Goal: Information Seeking & Learning: Learn about a topic

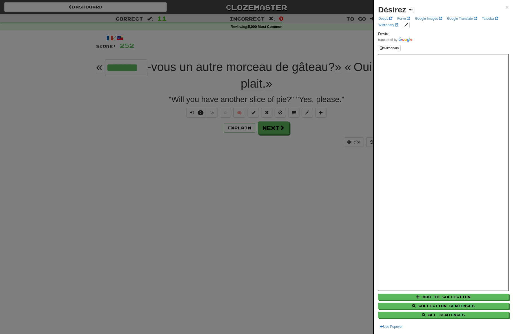
click at [276, 129] on div at bounding box center [256, 167] width 513 height 334
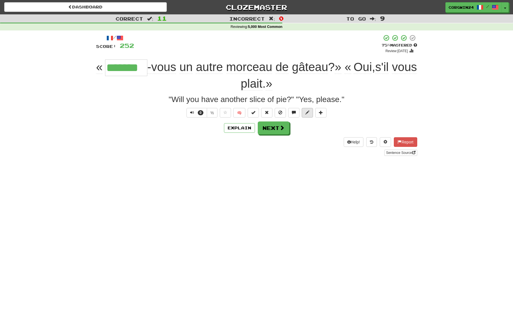
click at [308, 113] on span at bounding box center [307, 112] width 4 height 4
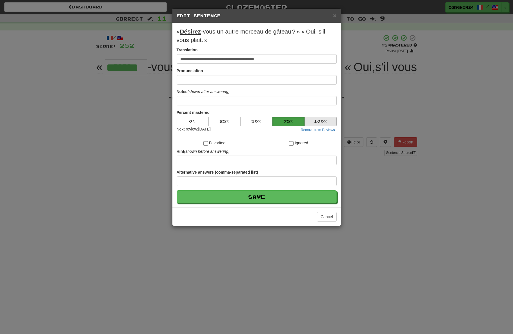
click at [319, 124] on button "100 %" at bounding box center [320, 122] width 32 height 10
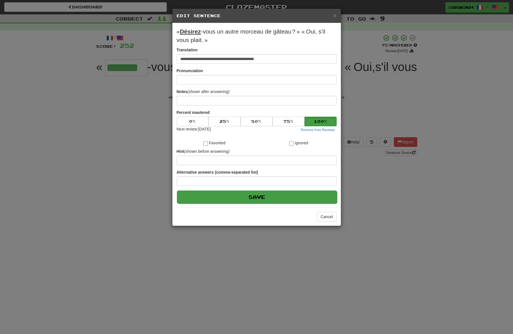
click at [309, 200] on button "Save" at bounding box center [257, 196] width 160 height 13
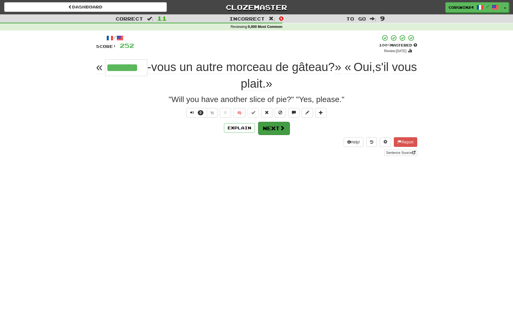
click at [284, 132] on button "Next" at bounding box center [274, 128] width 32 height 13
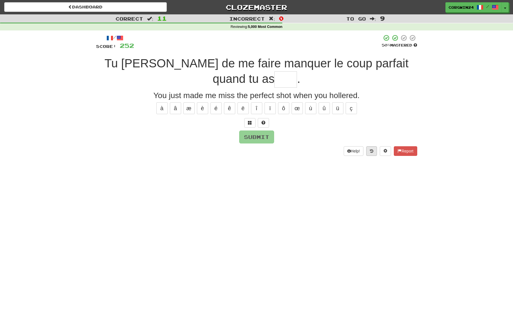
click at [368, 153] on button at bounding box center [371, 151] width 11 height 10
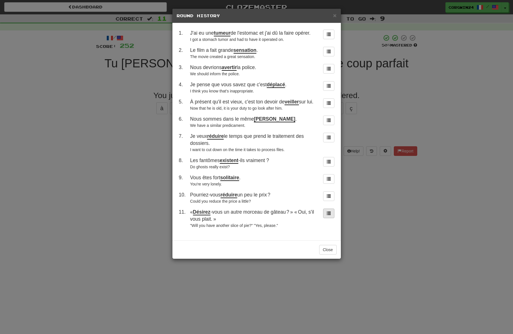
click at [331, 218] on button at bounding box center [328, 213] width 11 height 10
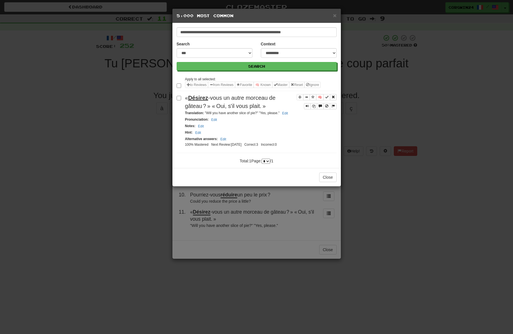
drag, startPoint x: 189, startPoint y: 108, endPoint x: 205, endPoint y: 117, distance: 19.1
click at [205, 109] on span "«  Désirez -vous un autre morceau de gâteau ? » « Oui, s'il vous plait. »" at bounding box center [230, 102] width 90 height 14
copy span "«  Désirez -vous un autre morceau de gâteau ?"
click at [240, 129] on div "Notes : Edit" at bounding box center [260, 126] width 151 height 6
click at [280, 116] on button "Edit" at bounding box center [284, 113] width 9 height 6
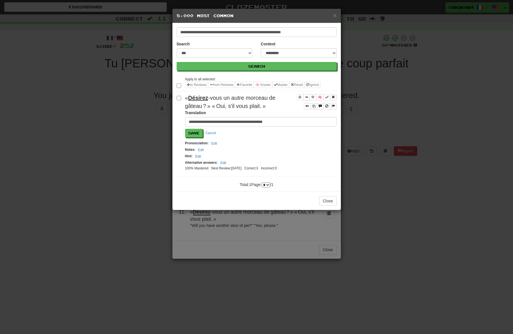
drag, startPoint x: 214, startPoint y: 131, endPoint x: 192, endPoint y: 127, distance: 22.3
click at [192, 127] on form "**********" at bounding box center [260, 123] width 151 height 27
type input "**********"
click at [194, 137] on button "Save" at bounding box center [193, 133] width 17 height 8
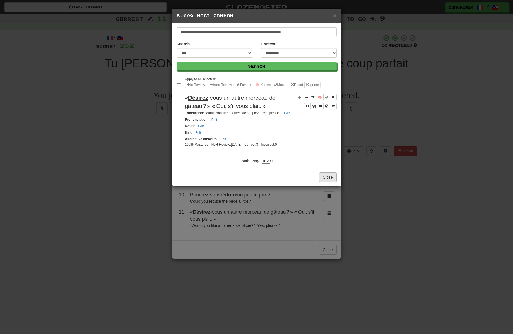
click at [326, 182] on button "Close" at bounding box center [327, 177] width 17 height 10
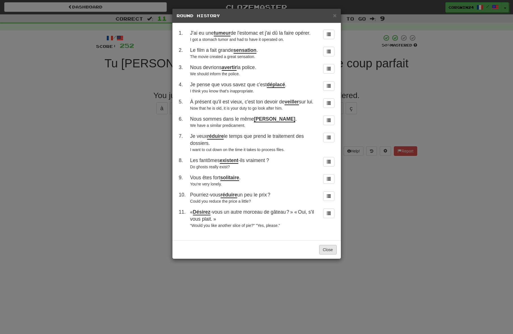
click at [326, 254] on button "Close" at bounding box center [327, 250] width 17 height 10
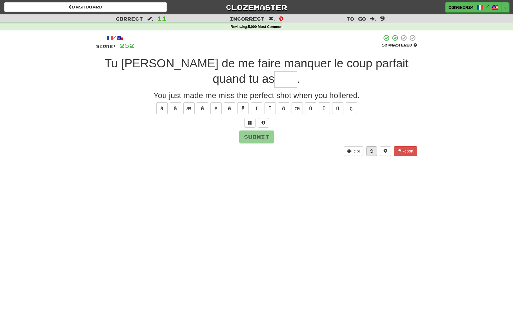
click at [370, 153] on button at bounding box center [371, 151] width 11 height 10
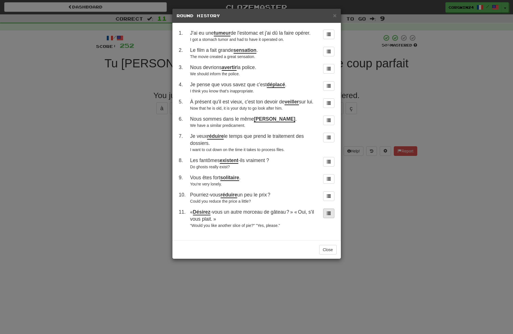
click at [327, 215] on span at bounding box center [328, 213] width 4 height 4
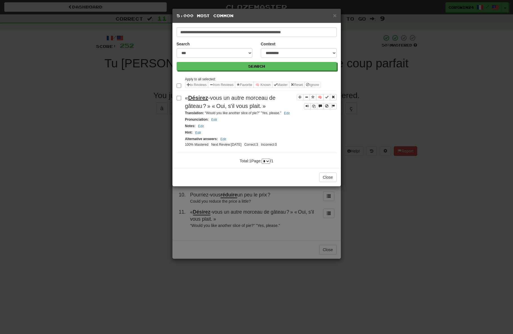
click at [324, 182] on button "Close" at bounding box center [327, 177] width 17 height 10
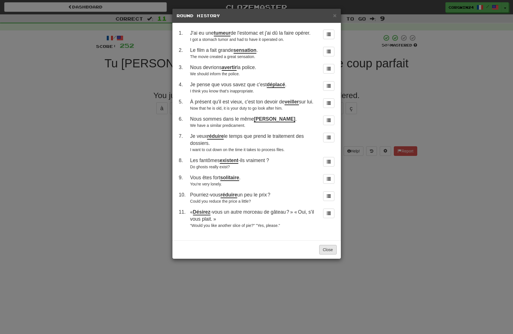
click at [326, 254] on button "Close" at bounding box center [327, 250] width 17 height 10
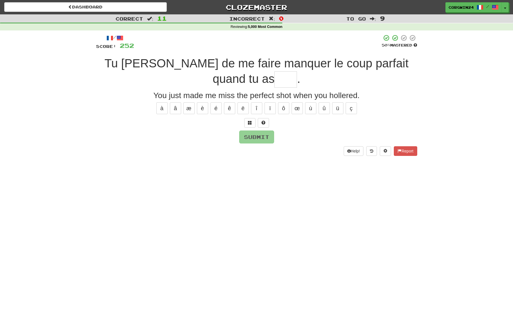
click at [318, 125] on div at bounding box center [256, 123] width 321 height 10
drag, startPoint x: 256, startPoint y: 82, endPoint x: 256, endPoint y: 79, distance: 3.9
click at [274, 82] on input "text" at bounding box center [285, 79] width 23 height 17
click at [368, 154] on button at bounding box center [371, 151] width 11 height 10
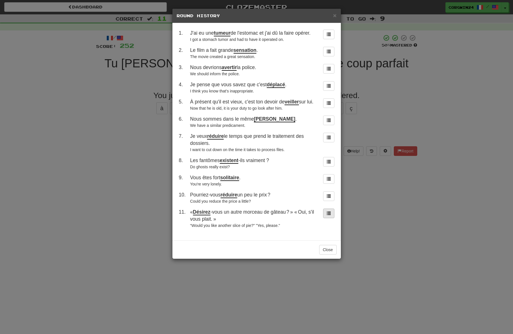
click at [328, 215] on span at bounding box center [328, 213] width 4 height 4
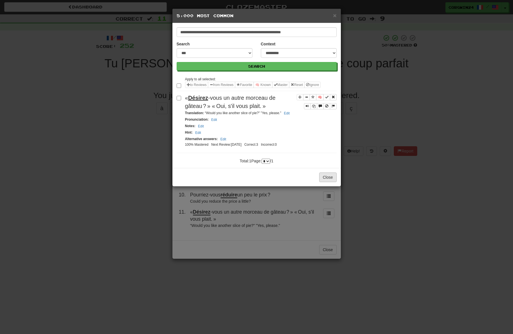
click at [327, 182] on button "Close" at bounding box center [327, 177] width 17 height 10
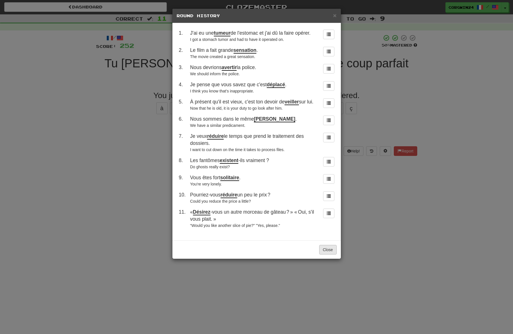
click at [325, 254] on button "Close" at bounding box center [327, 250] width 17 height 10
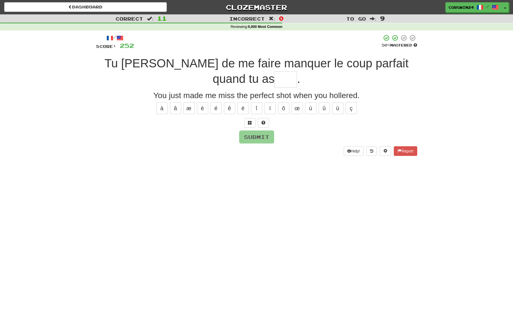
click at [274, 75] on input "text" at bounding box center [285, 79] width 23 height 17
type input "****"
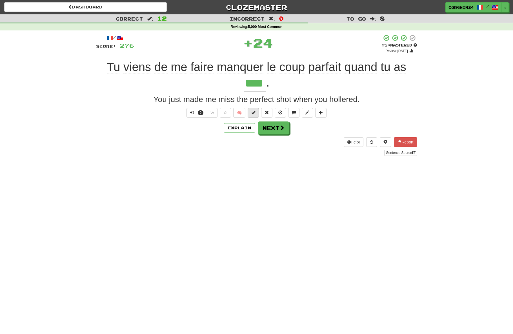
click at [255, 111] on span at bounding box center [253, 112] width 4 height 4
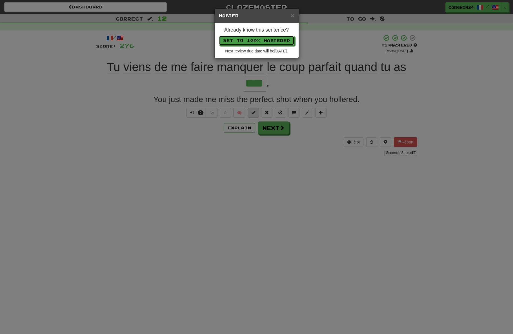
click at [256, 41] on button "Set to 100% Mastered" at bounding box center [256, 41] width 75 height 10
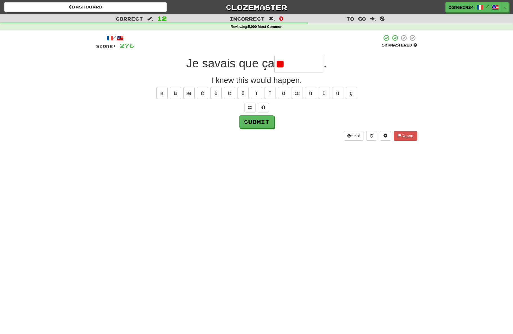
type input "*"
type input "**********"
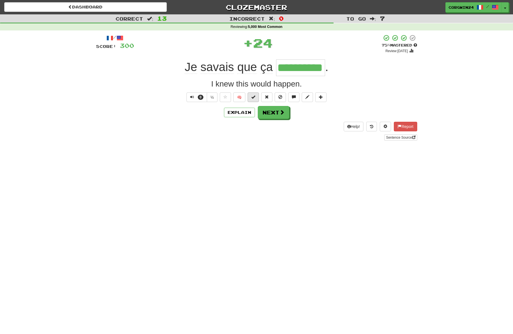
click at [254, 97] on span at bounding box center [253, 97] width 4 height 4
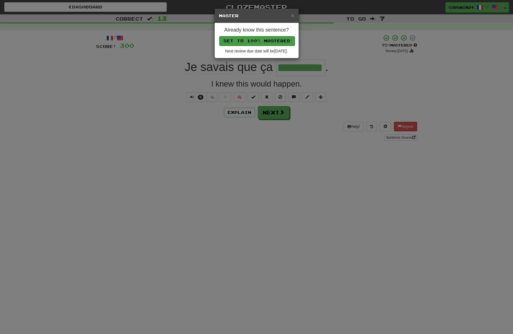
click at [269, 40] on button "Set to 100% Mastered" at bounding box center [256, 41] width 75 height 10
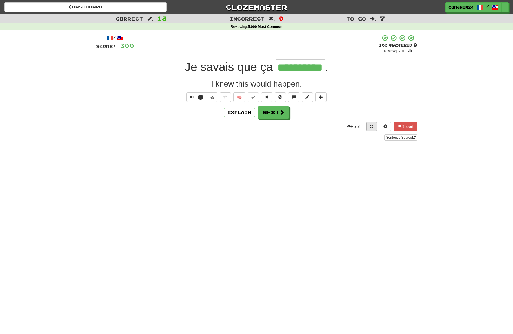
click at [370, 128] on icon at bounding box center [371, 126] width 3 height 4
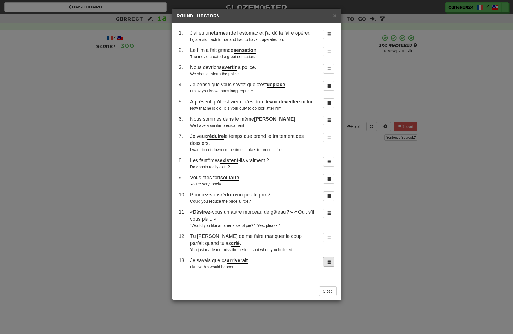
click at [329, 263] on span at bounding box center [328, 261] width 4 height 4
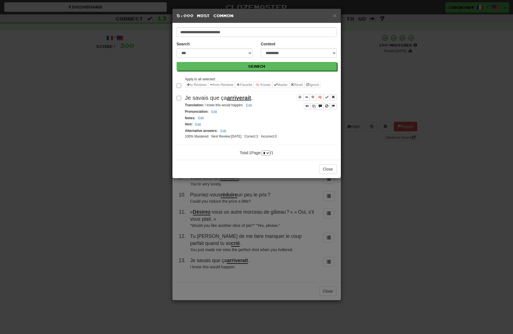
click at [357, 264] on div "**********" at bounding box center [256, 167] width 513 height 334
click at [331, 252] on div "**********" at bounding box center [256, 167] width 513 height 334
click at [329, 174] on button "Close" at bounding box center [327, 169] width 17 height 10
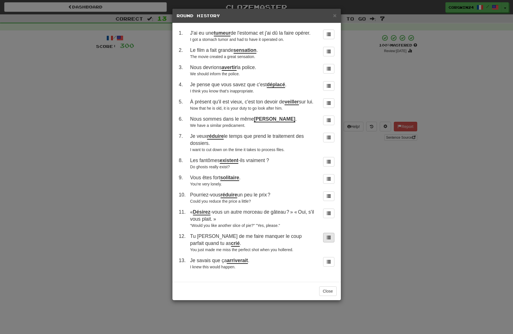
click at [325, 242] on button at bounding box center [328, 237] width 11 height 10
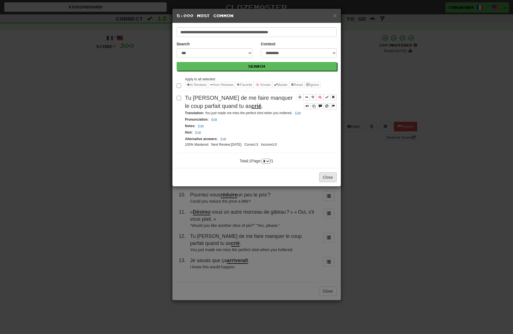
click at [331, 182] on button "Close" at bounding box center [327, 177] width 17 height 10
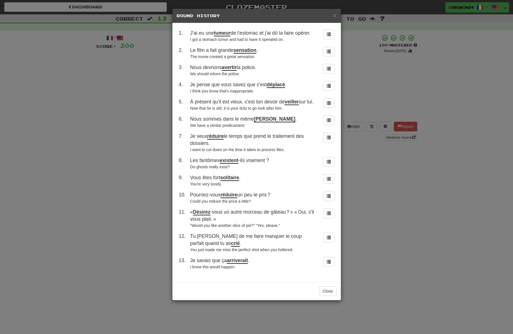
click at [330, 230] on td at bounding box center [327, 218] width 18 height 24
click at [329, 215] on span at bounding box center [328, 213] width 4 height 4
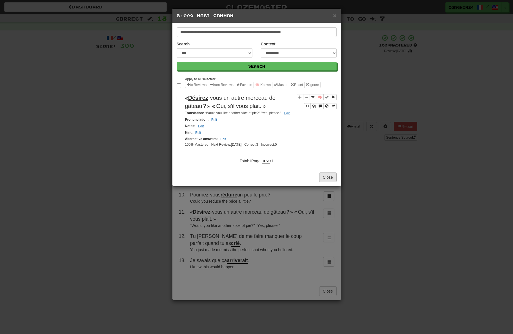
click at [328, 182] on button "Close" at bounding box center [327, 177] width 17 height 10
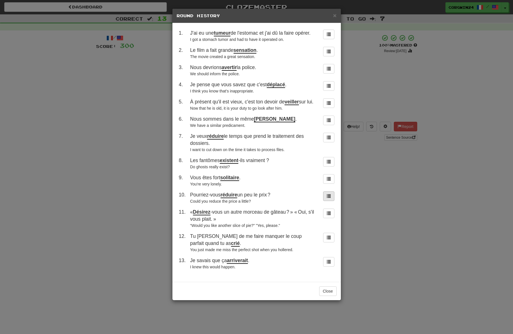
click at [328, 198] on span at bounding box center [328, 196] width 4 height 4
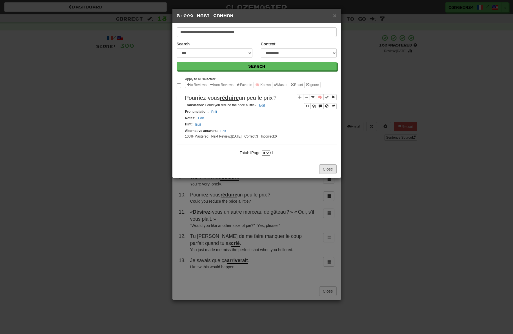
click at [324, 174] on button "Close" at bounding box center [327, 169] width 17 height 10
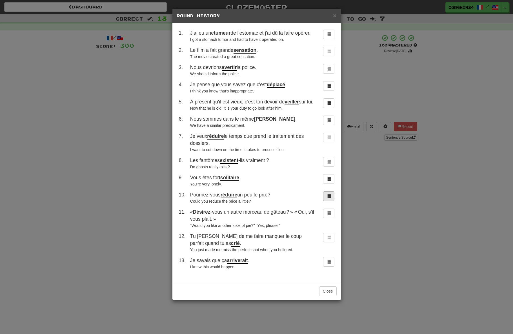
click at [328, 198] on span at bounding box center [328, 196] width 4 height 4
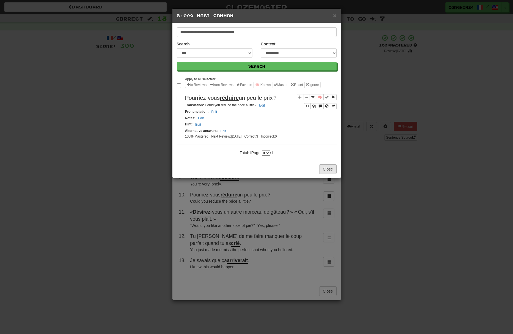
click at [330, 174] on button "Close" at bounding box center [327, 169] width 17 height 10
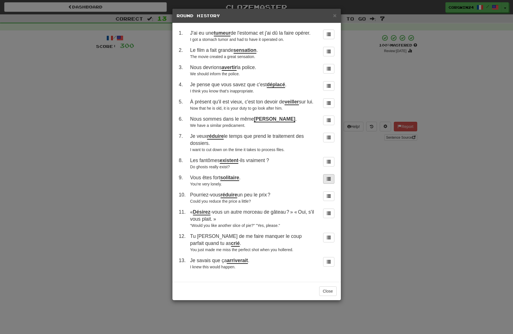
click at [330, 184] on button at bounding box center [328, 179] width 11 height 10
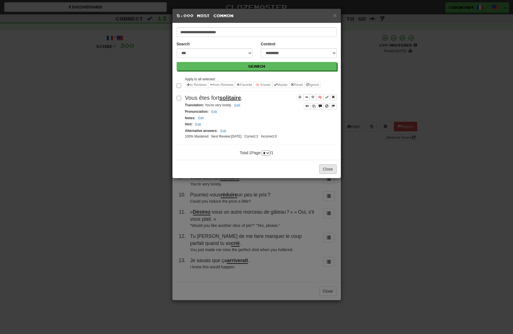
click at [330, 174] on button "Close" at bounding box center [327, 169] width 17 height 10
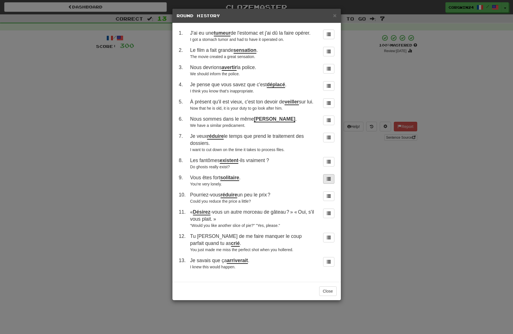
click at [330, 180] on span at bounding box center [328, 178] width 4 height 4
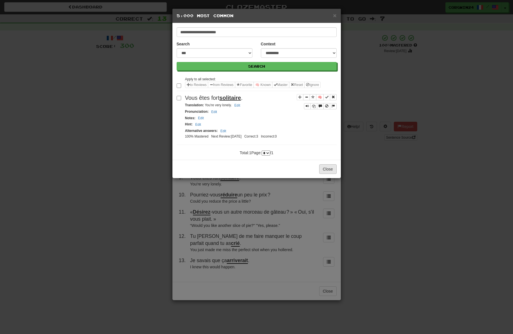
click at [328, 174] on button "Close" at bounding box center [327, 169] width 17 height 10
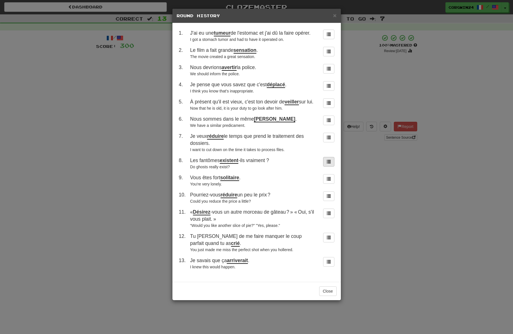
click at [328, 166] on button at bounding box center [328, 162] width 11 height 10
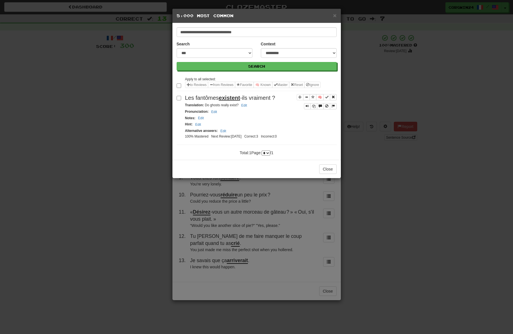
click at [329, 174] on button "Close" at bounding box center [327, 169] width 17 height 10
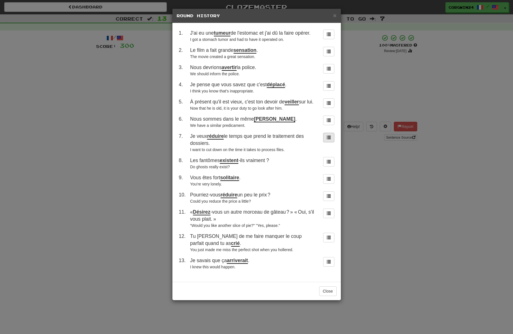
click at [327, 139] on span at bounding box center [328, 137] width 4 height 4
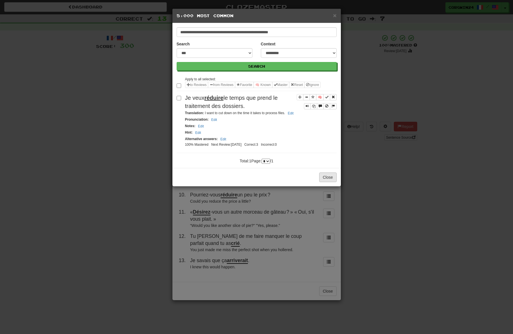
click at [333, 182] on button "Close" at bounding box center [327, 177] width 17 height 10
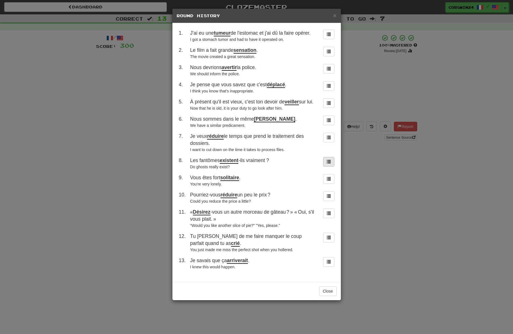
click at [329, 163] on span at bounding box center [328, 161] width 4 height 4
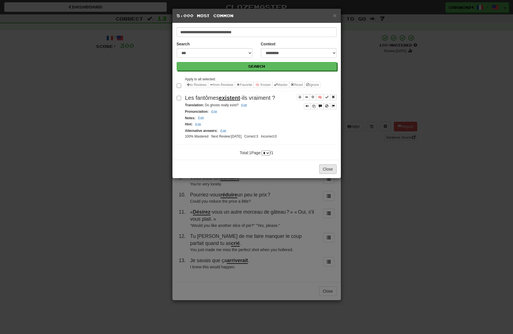
click at [331, 174] on button "Close" at bounding box center [327, 169] width 17 height 10
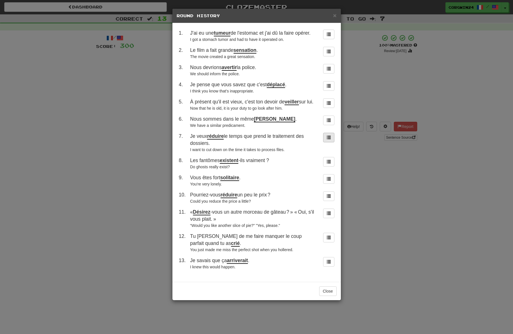
click at [330, 139] on span at bounding box center [328, 137] width 4 height 4
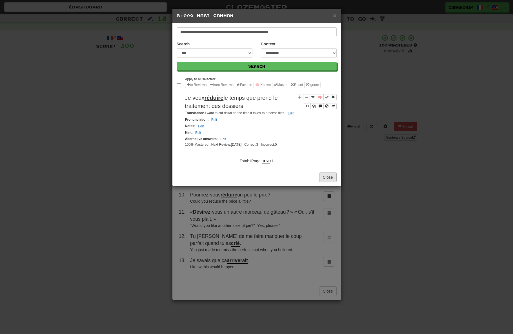
click at [323, 182] on button "Close" at bounding box center [327, 177] width 17 height 10
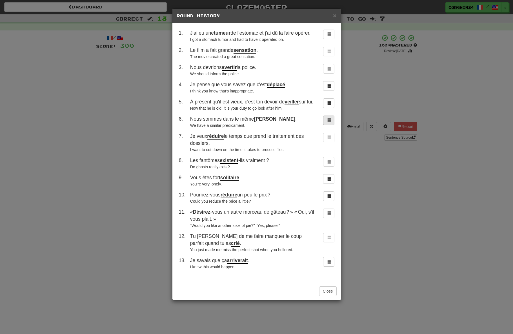
click at [326, 125] on button at bounding box center [328, 120] width 11 height 10
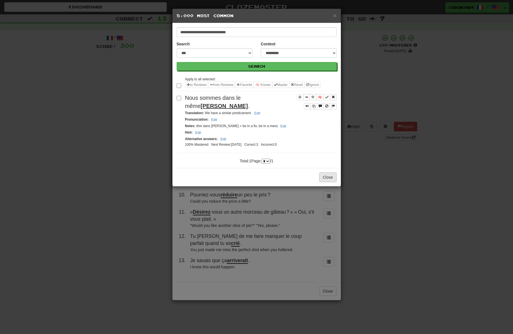
click at [329, 182] on button "Close" at bounding box center [327, 177] width 17 height 10
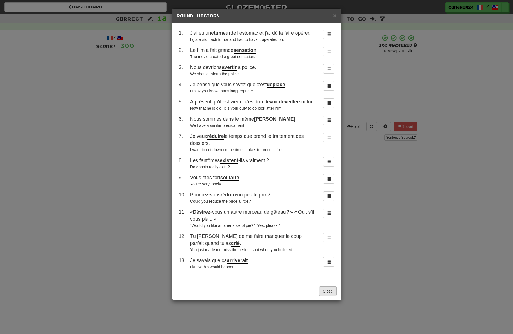
click at [326, 296] on button "Close" at bounding box center [327, 291] width 17 height 10
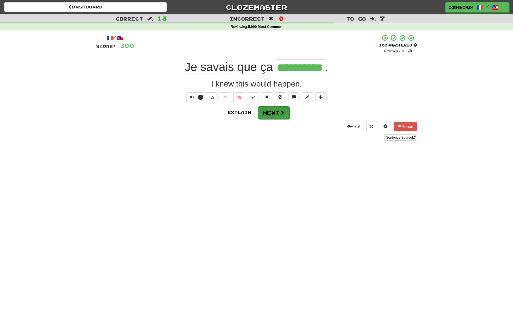
click at [282, 115] on span at bounding box center [281, 112] width 5 height 5
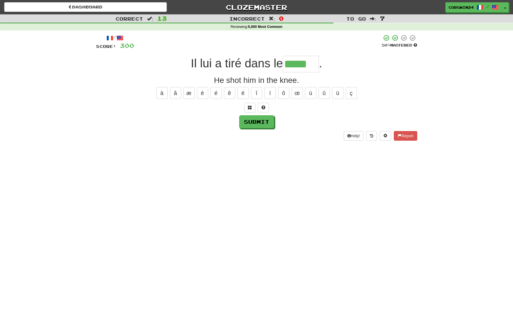
type input "*****"
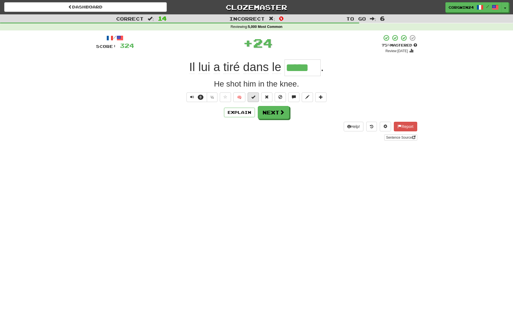
click at [252, 99] on span at bounding box center [253, 97] width 4 height 4
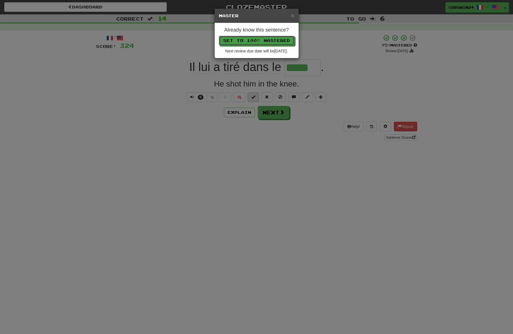
click at [256, 41] on button "Set to 100% Mastered" at bounding box center [256, 41] width 75 height 10
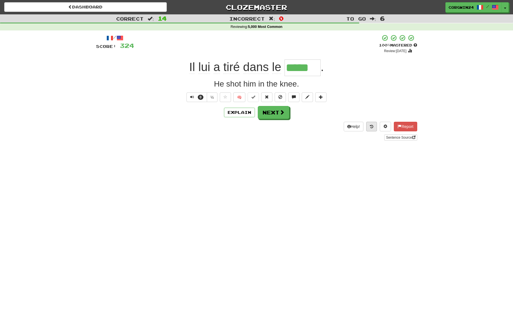
click at [370, 128] on icon at bounding box center [371, 126] width 3 height 4
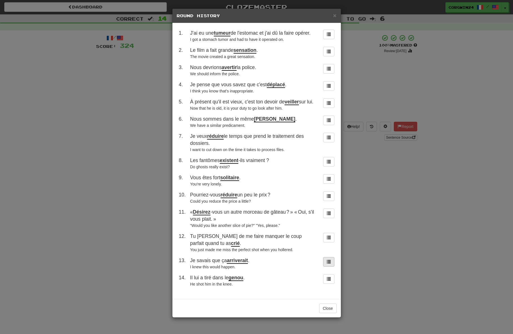
click at [328, 263] on span at bounding box center [328, 261] width 4 height 4
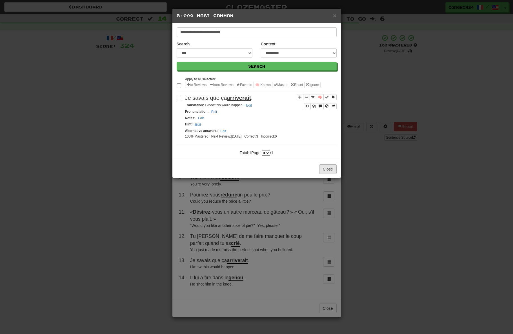
click at [327, 174] on button "Close" at bounding box center [327, 169] width 17 height 10
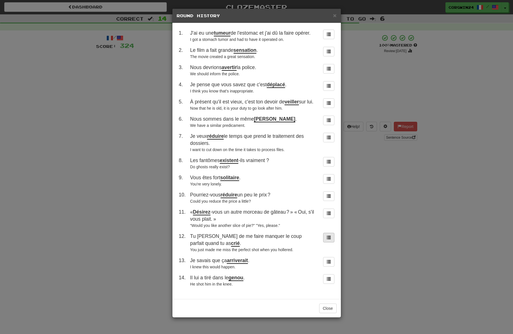
click at [331, 242] on button at bounding box center [328, 237] width 11 height 10
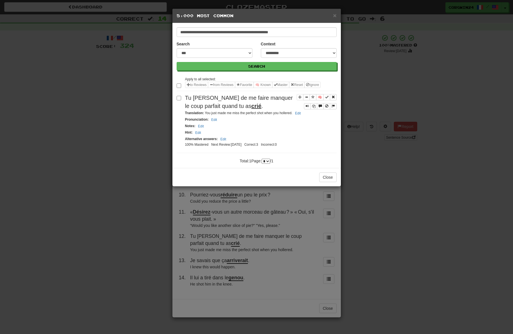
click at [365, 231] on div "**********" at bounding box center [256, 167] width 513 height 334
click at [323, 182] on button "Close" at bounding box center [327, 177] width 17 height 10
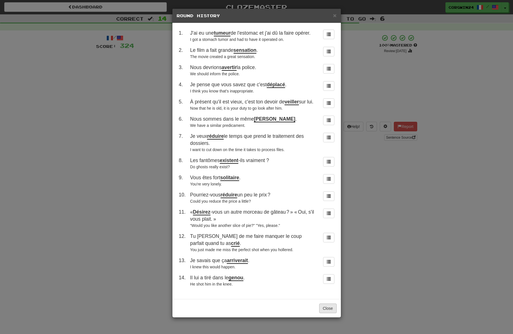
click at [327, 313] on button "Close" at bounding box center [327, 308] width 17 height 10
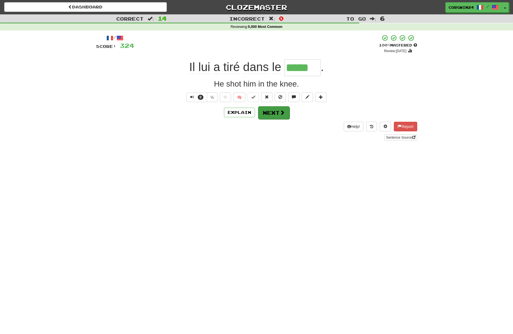
click at [284, 115] on span at bounding box center [281, 112] width 5 height 5
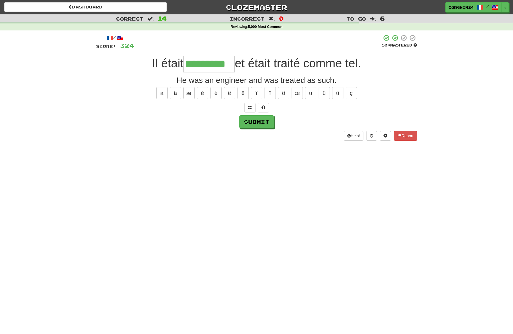
type input "*********"
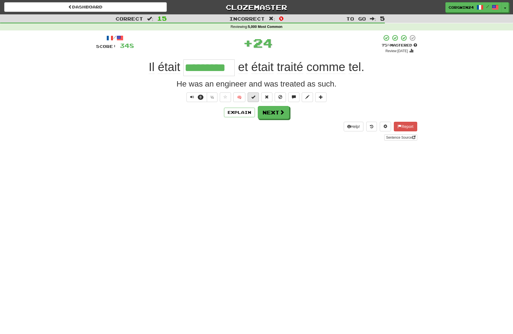
click at [252, 99] on span at bounding box center [253, 97] width 4 height 4
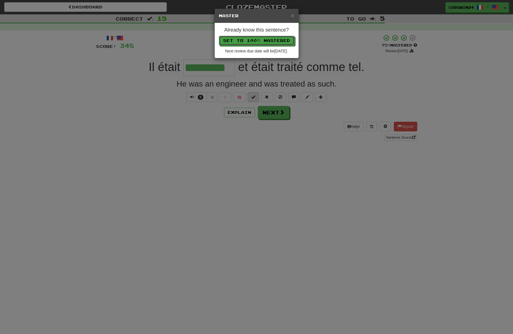
click at [256, 41] on button "Set to 100% Mastered" at bounding box center [256, 41] width 75 height 10
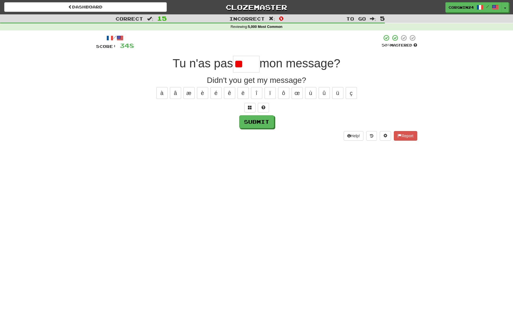
type input "*"
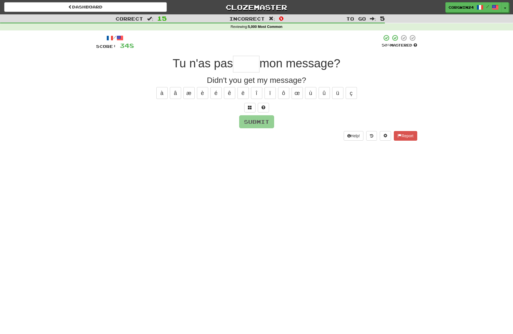
type input "*"
type input "*****"
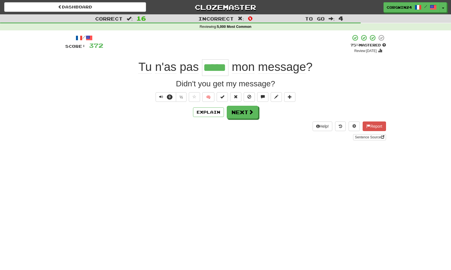
drag, startPoint x: 1, startPoint y: 61, endPoint x: 246, endPoint y: 175, distance: 270.1
click at [0, 0] on html "Dashboard Clozemaster corgwin24 / Toggle Dropdown Dashboard Leaderboard Activit…" at bounding box center [225, 235] width 451 height 470
click at [278, 99] on span at bounding box center [276, 97] width 4 height 4
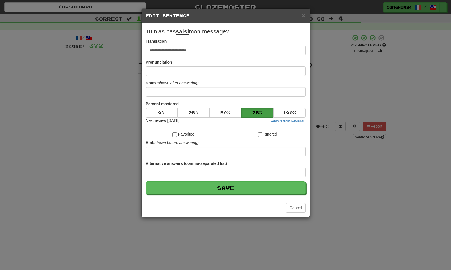
click at [168, 99] on form "**********" at bounding box center [226, 110] width 160 height 167
click at [166, 93] on input at bounding box center [226, 92] width 160 height 10
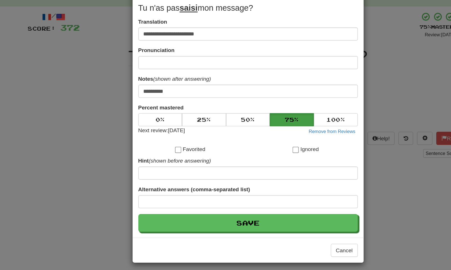
drag, startPoint x: 1, startPoint y: 99, endPoint x: 180, endPoint y: 108, distance: 179.2
click at [0, 0] on html "Dashboard Clozemaster corgwin24 / Toggle Dropdown Dashboard Leaderboard Activit…" at bounding box center [225, 235] width 451 height 470
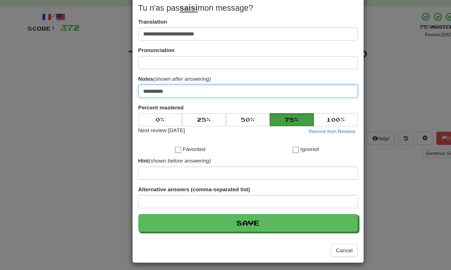
click at [146, 87] on input "**********" at bounding box center [226, 92] width 160 height 10
type input "**********"
click at [180, 182] on button "Save" at bounding box center [226, 188] width 160 height 13
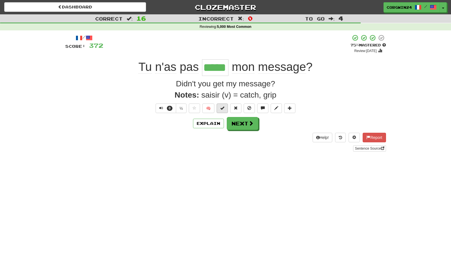
click at [224, 110] on span at bounding box center [222, 108] width 4 height 4
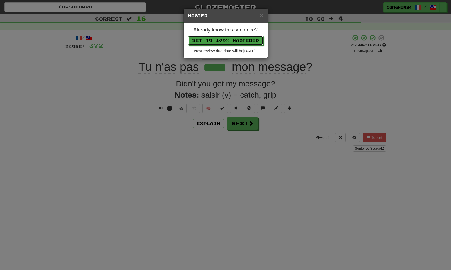
click at [225, 41] on button "Set to 100% Mastered" at bounding box center [225, 41] width 75 height 10
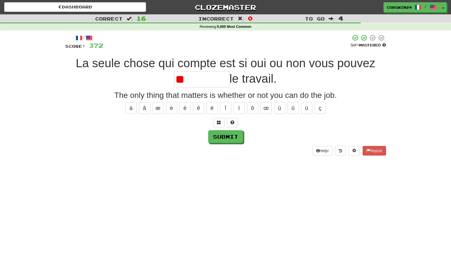
type input "*"
type input "*********"
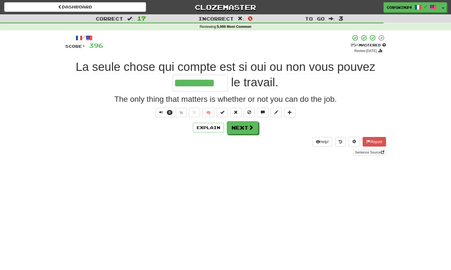
drag, startPoint x: 2, startPoint y: 55, endPoint x: 0, endPoint y: 0, distance: 55.5
click at [0, 0] on html "Dashboard Clozemaster corgwin24 / Toggle Dropdown Dashboard Leaderboard Activit…" at bounding box center [225, 235] width 451 height 470
click at [278, 114] on span at bounding box center [276, 112] width 4 height 4
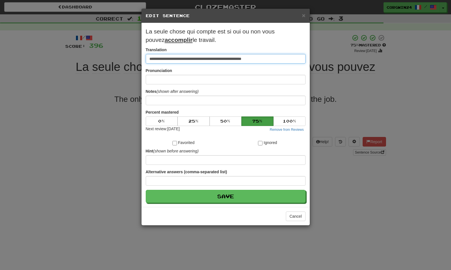
click at [246, 61] on input "**********" at bounding box center [226, 59] width 160 height 10
type input "**********"
click at [225, 203] on button "Save" at bounding box center [226, 196] width 160 height 13
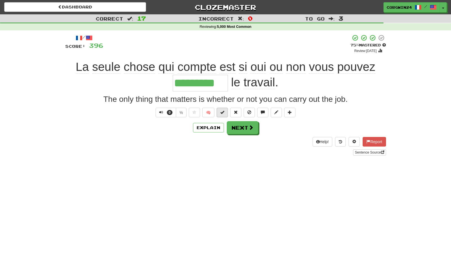
click at [223, 113] on span at bounding box center [222, 112] width 4 height 4
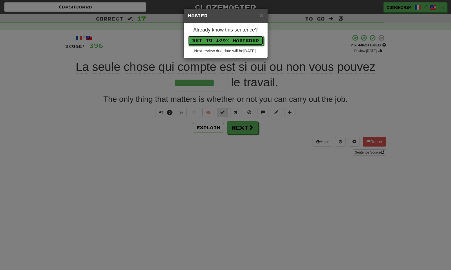
click at [225, 41] on button "Set to 100% Mastered" at bounding box center [225, 41] width 75 height 10
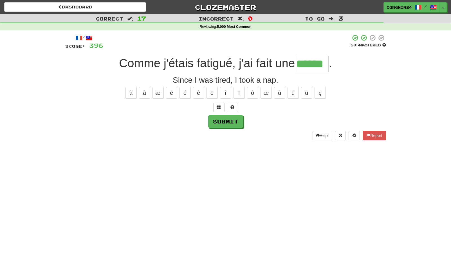
type input "******"
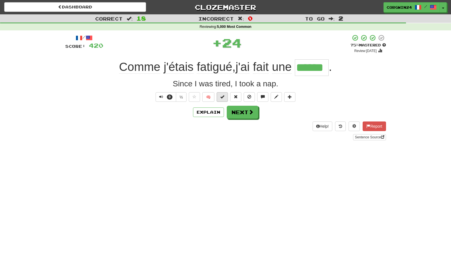
click at [220, 100] on button at bounding box center [222, 97] width 11 height 10
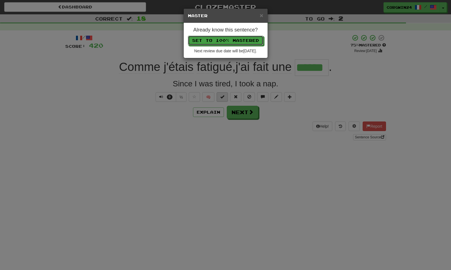
click at [225, 41] on button "Set to 100% Mastered" at bounding box center [225, 41] width 75 height 10
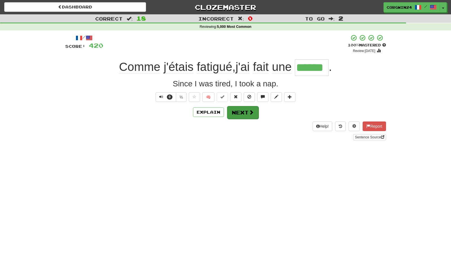
click at [241, 116] on button "Next" at bounding box center [243, 112] width 32 height 13
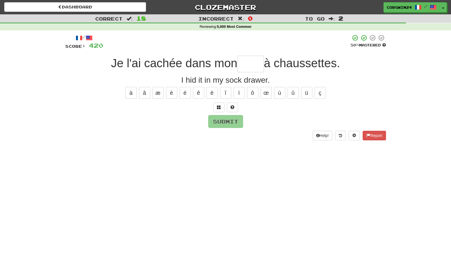
click at [245, 61] on input "text" at bounding box center [251, 64] width 26 height 17
type input "******"
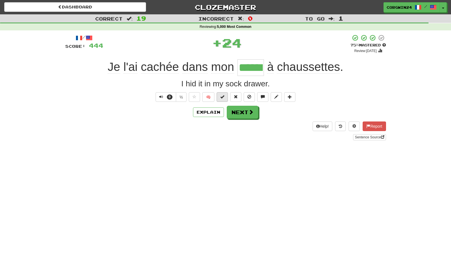
click at [223, 98] on span at bounding box center [222, 97] width 4 height 4
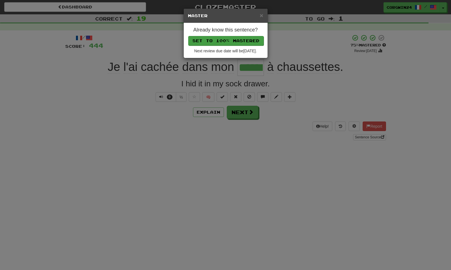
click at [238, 45] on button "Set to 100% Mastered" at bounding box center [225, 41] width 75 height 10
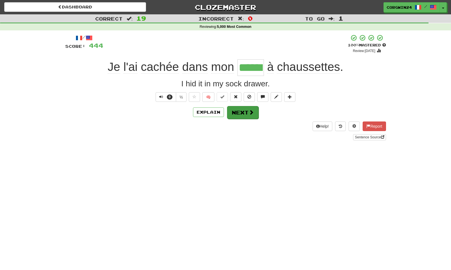
click at [246, 116] on button "Next" at bounding box center [243, 112] width 32 height 13
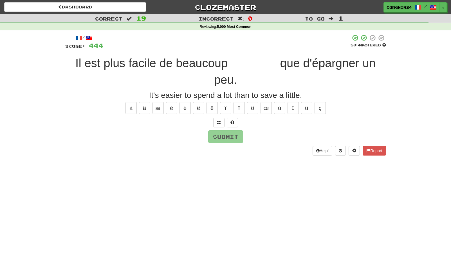
click at [250, 62] on input "text" at bounding box center [254, 64] width 52 height 17
type input "********"
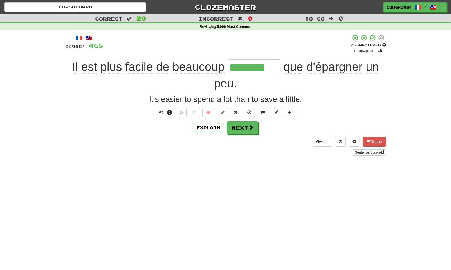
drag, startPoint x: 53, startPoint y: 70, endPoint x: 53, endPoint y: 87, distance: 17.2
click at [53, 87] on div "Correct : 20 Incorrect : 0 To go : 0 Reviewing : 5,000 Most Common / Score: 468…" at bounding box center [225, 88] width 451 height 149
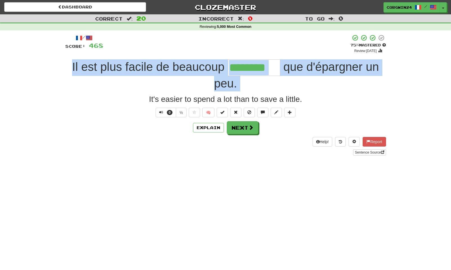
drag, startPoint x: 63, startPoint y: 66, endPoint x: 62, endPoint y: 94, distance: 28.1
click at [62, 94] on div "/ Score: 468 + 24 75 % Mastered Review: 2025-08-21 Il est plus facile de beauco…" at bounding box center [225, 96] width 329 height 133
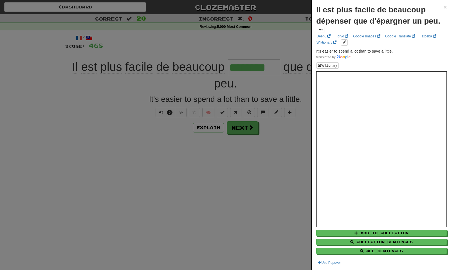
drag, startPoint x: 306, startPoint y: 270, endPoint x: 0, endPoint y: 0, distance: 408.2
click at [0, 0] on html "Dashboard Clozemaster corgwin24 / Toggle Dropdown Dashboard Leaderboard Activit…" at bounding box center [225, 235] width 451 height 470
click at [241, 187] on div at bounding box center [225, 135] width 451 height 270
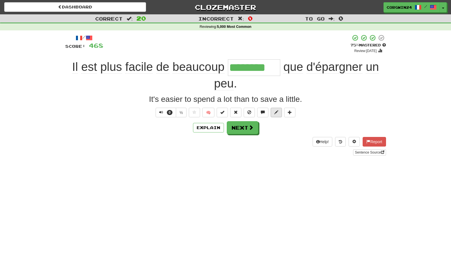
click at [277, 116] on button at bounding box center [276, 113] width 11 height 10
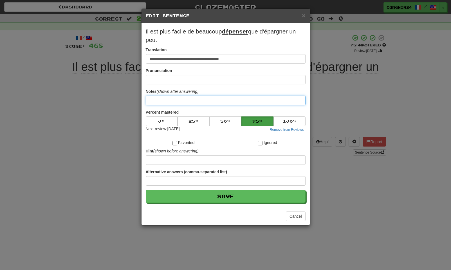
click at [209, 105] on input at bounding box center [226, 101] width 160 height 10
paste input "**********"
type input "**********"
click at [225, 203] on button "Save" at bounding box center [226, 196] width 160 height 13
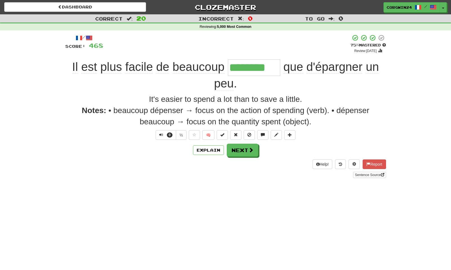
drag, startPoint x: 300, startPoint y: 265, endPoint x: 0, endPoint y: 0, distance: 401.0
click at [0, 0] on html "Dashboard Clozemaster corgwin24 / Toggle Dropdown Dashboard Leaderboard Activit…" at bounding box center [225, 235] width 451 height 470
drag, startPoint x: 261, startPoint y: 268, endPoint x: 0, endPoint y: 0, distance: 374.4
click at [0, 0] on html "Dashboard Clozemaster corgwin24 / Toggle Dropdown Dashboard Leaderboard Activit…" at bounding box center [225, 235] width 451 height 470
drag, startPoint x: 267, startPoint y: 266, endPoint x: 449, endPoint y: 189, distance: 197.8
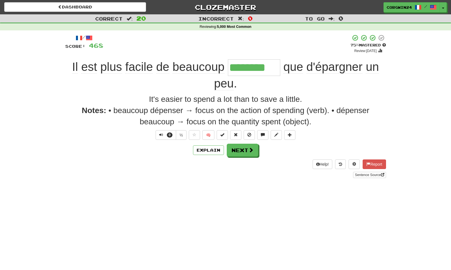
click at [0, 0] on html "Dashboard Clozemaster corgwin24 / Toggle Dropdown Dashboard Leaderboard Activit…" at bounding box center [225, 235] width 451 height 470
click at [222, 136] on span at bounding box center [222, 135] width 4 height 4
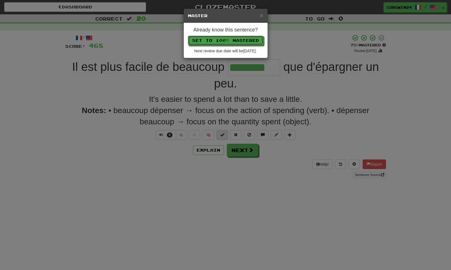
click at [225, 41] on button "Set to 100% Mastered" at bounding box center [225, 41] width 75 height 10
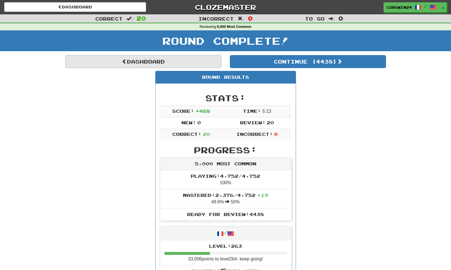
click at [147, 59] on link "Dashboard" at bounding box center [143, 61] width 156 height 13
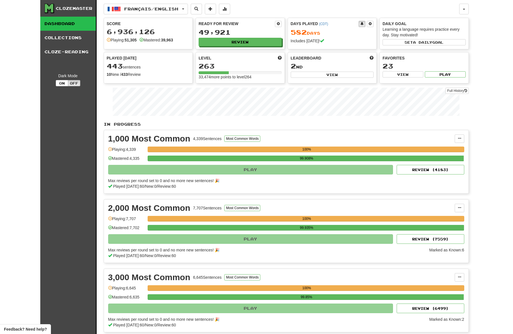
scroll to position [260, 116]
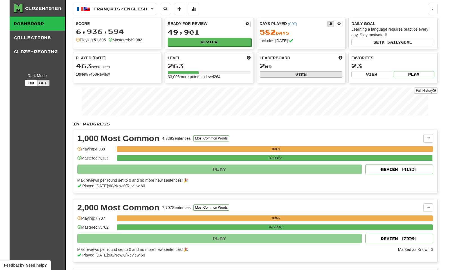
click at [310, 72] on button "View" at bounding box center [301, 74] width 83 height 6
select select "**********"
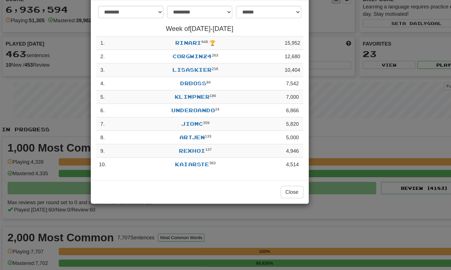
click at [280, 158] on div "**********" at bounding box center [225, 135] width 451 height 270
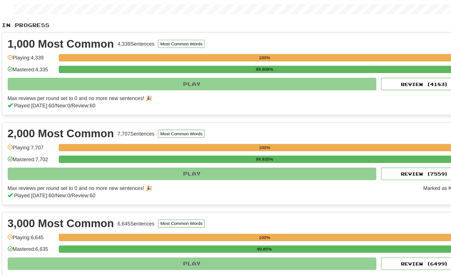
scroll to position [102, 0]
